Goal: Task Accomplishment & Management: Manage account settings

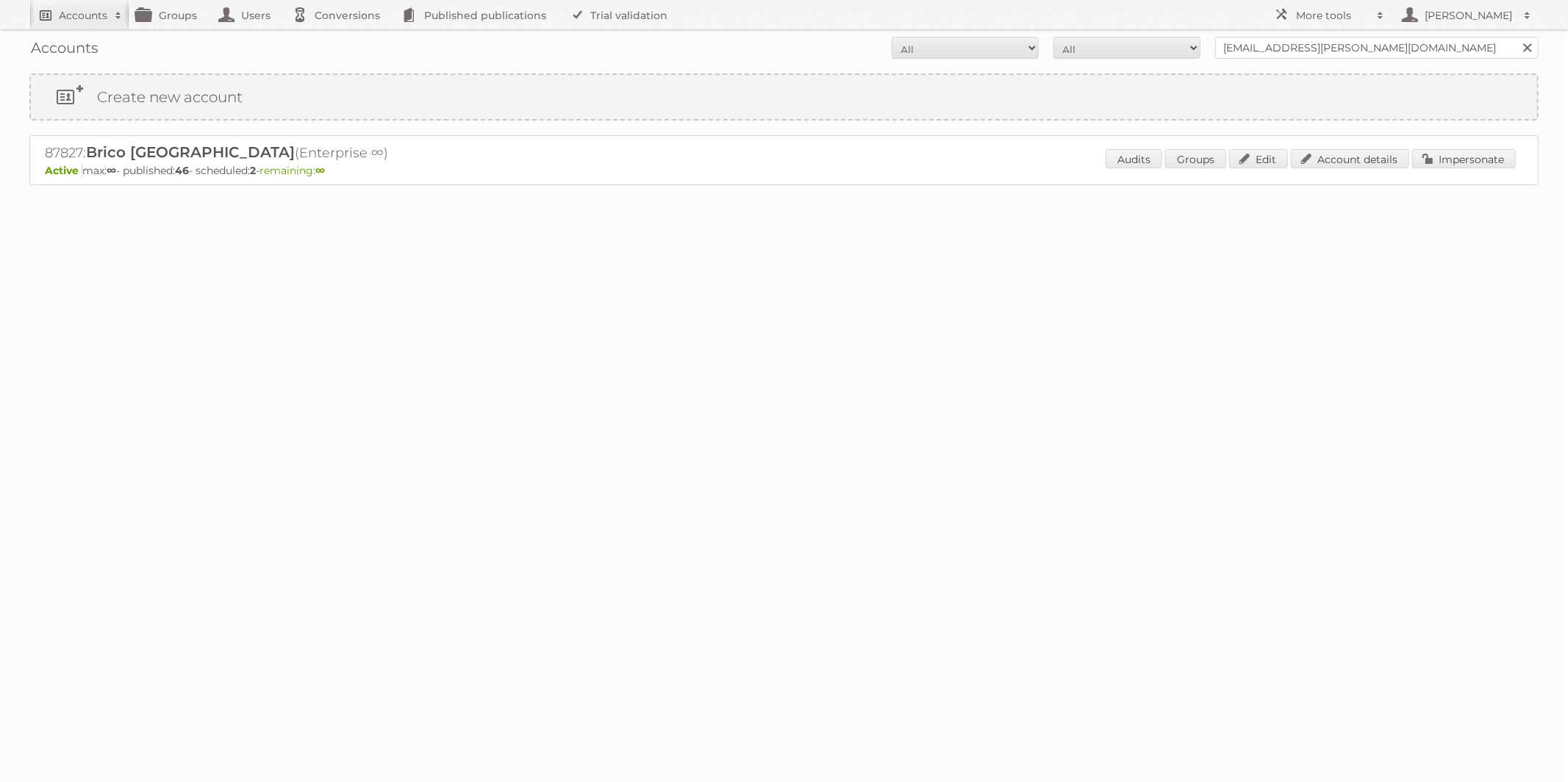
click at [98, 17] on h2 "Accounts" at bounding box center [83, 16] width 49 height 15
paste input"] "[EMAIL_ADDRESS][DOMAIN_NAME]"
type input"] "[EMAIL_ADDRESS][DOMAIN_NAME]"
click at [355, 40] on input "Search" at bounding box center [350, 49] width 22 height 22
click at [1349, 160] on link "Account details" at bounding box center [1349, 158] width 118 height 19
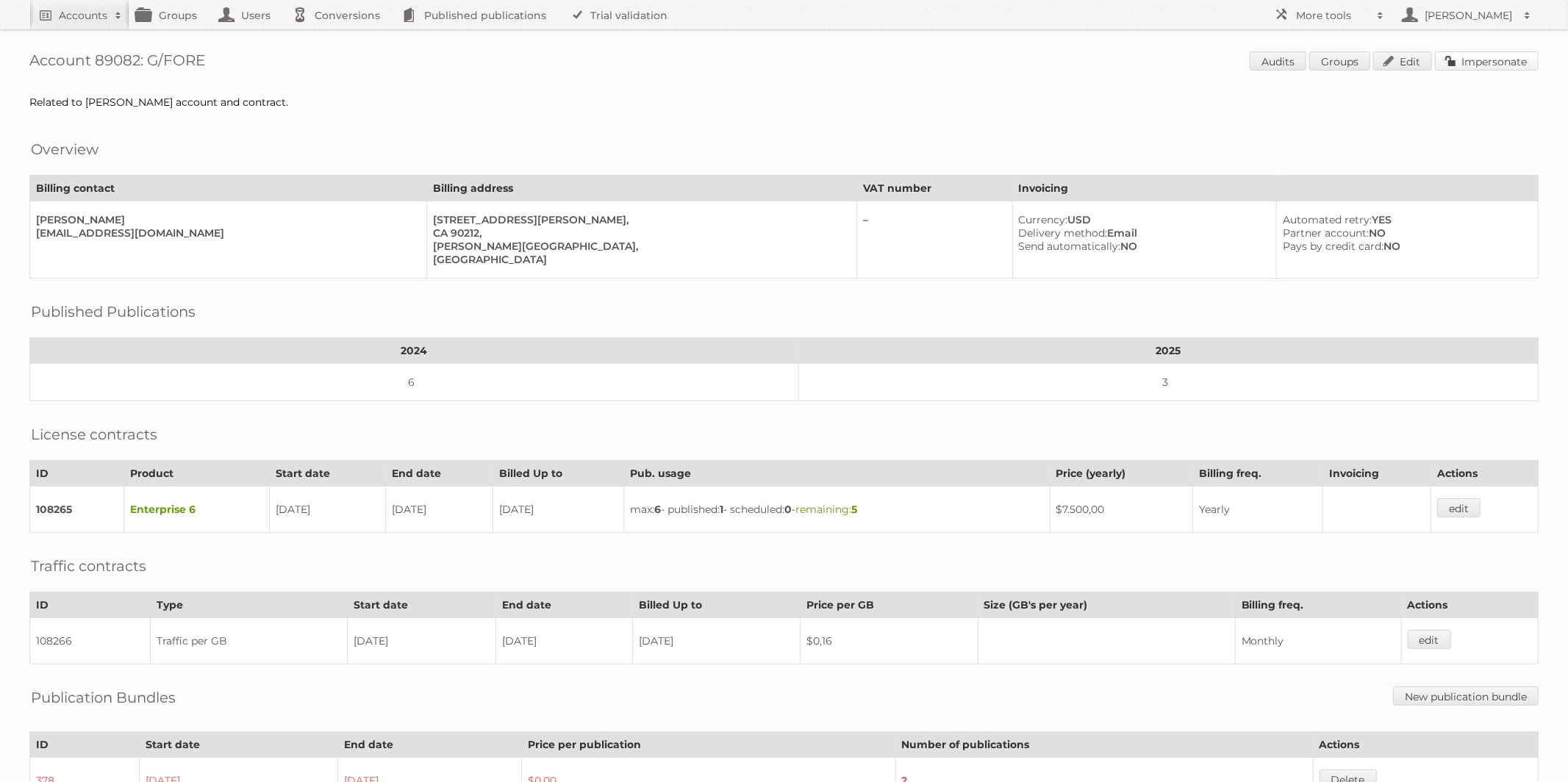
click at [1481, 65] on link "Impersonate" at bounding box center [1486, 61] width 104 height 19
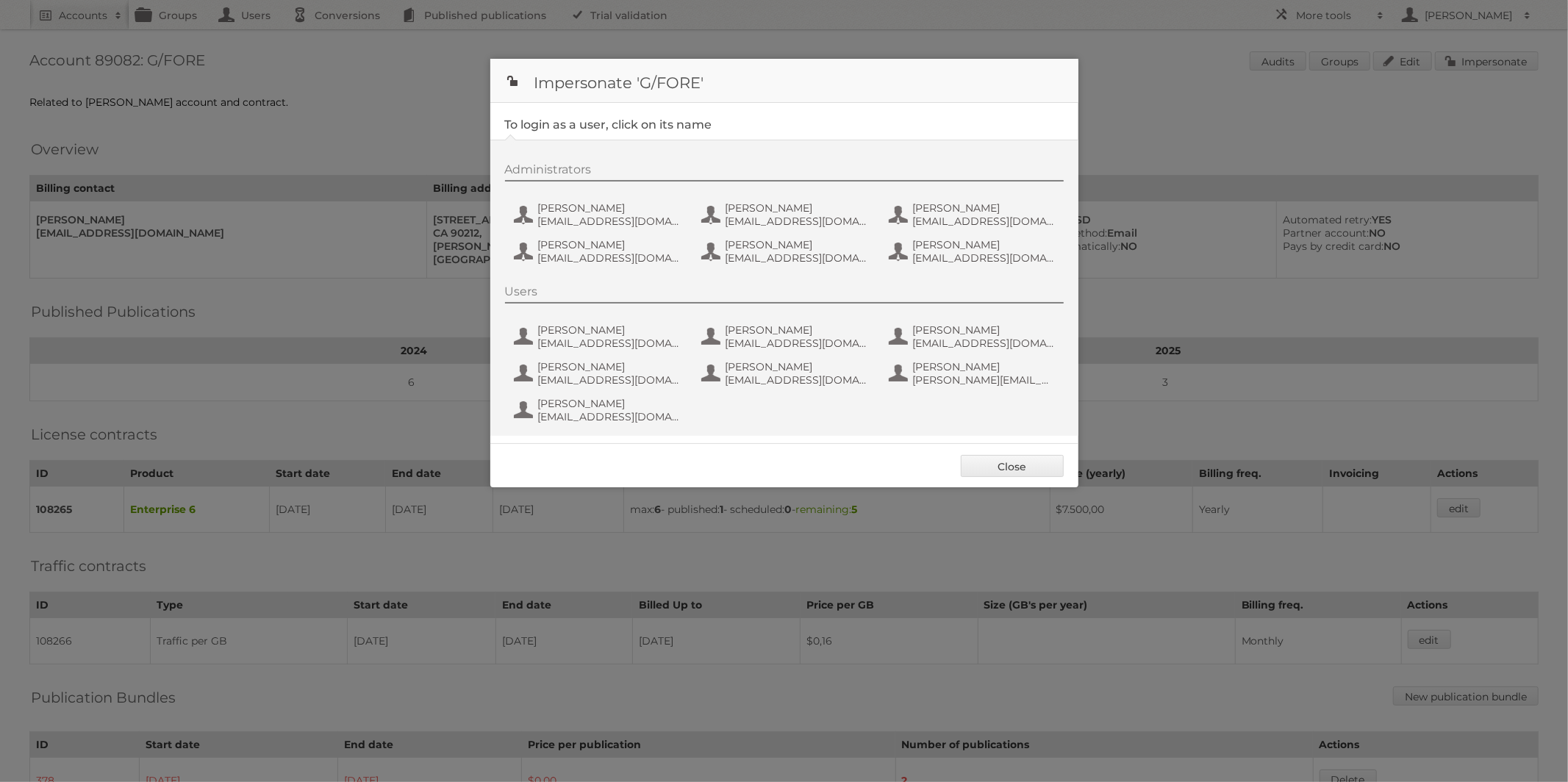
click at [1138, 139] on div at bounding box center [784, 391] width 1568 height 782
click at [1233, 119] on div at bounding box center [784, 391] width 1568 height 782
click at [1021, 462] on link "Close" at bounding box center [1012, 466] width 103 height 22
